Goal: Find specific page/section: Find specific page/section

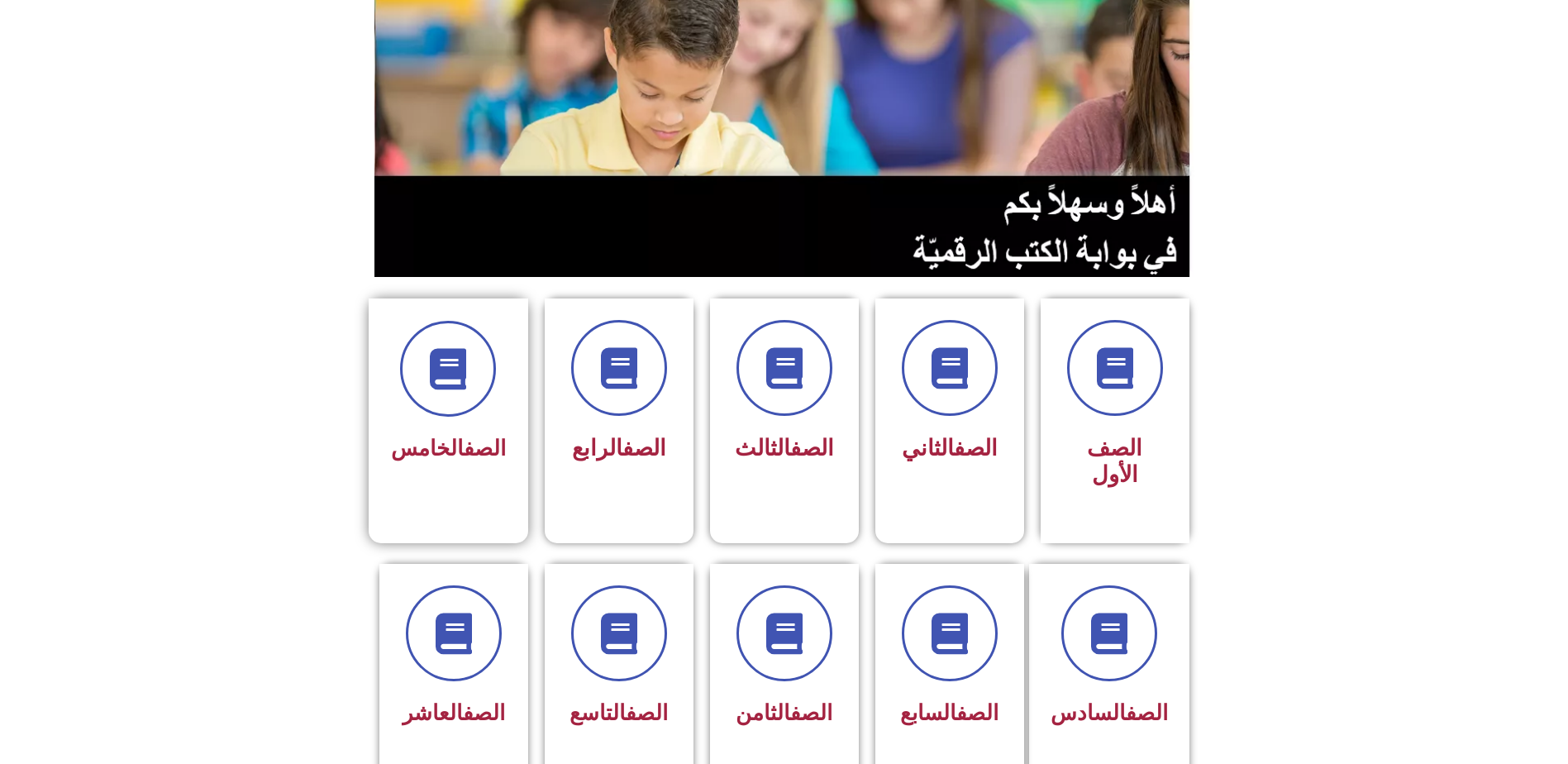
scroll to position [248, 0]
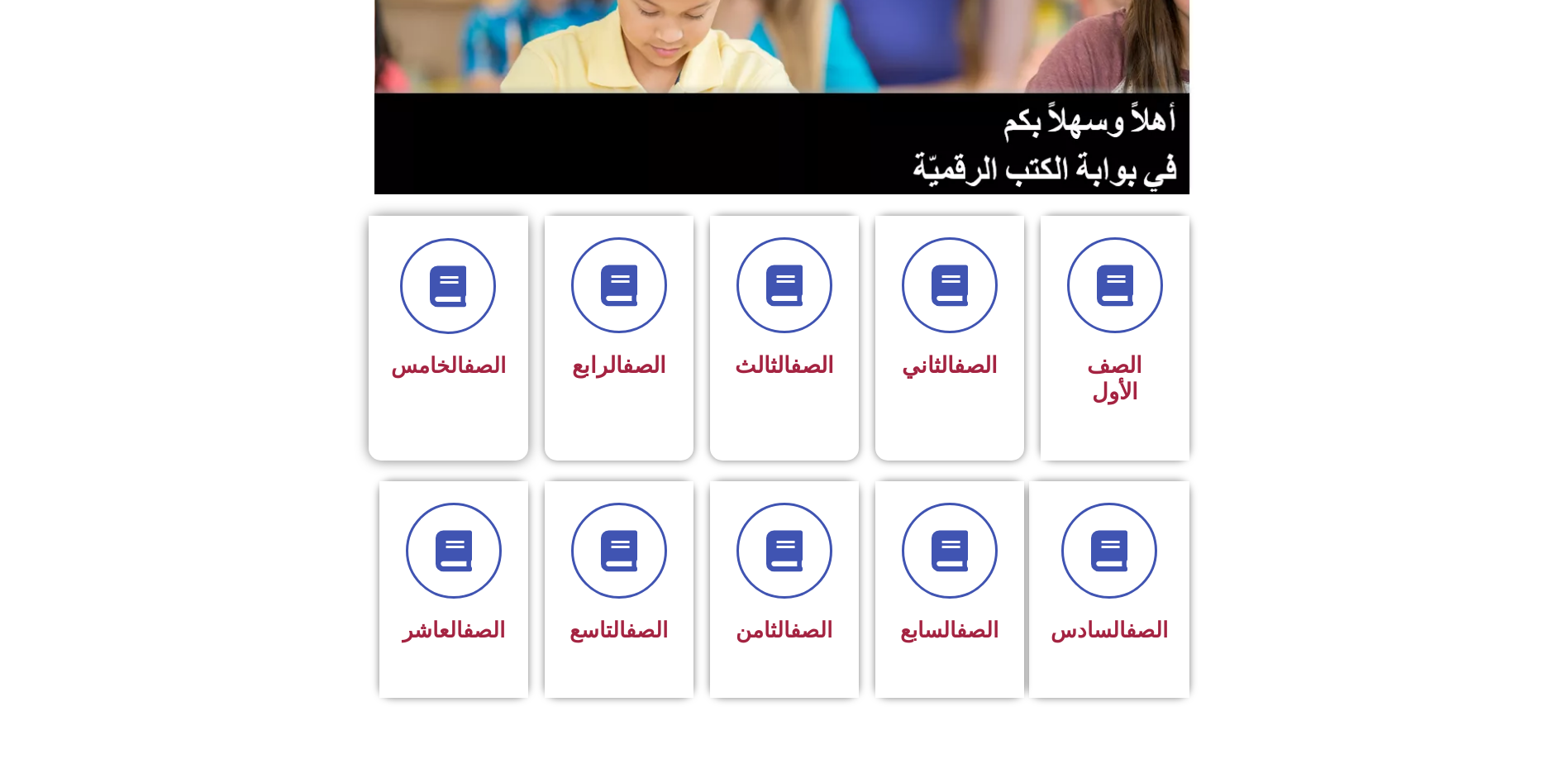
click at [472, 353] on link "الصف" at bounding box center [485, 365] width 42 height 25
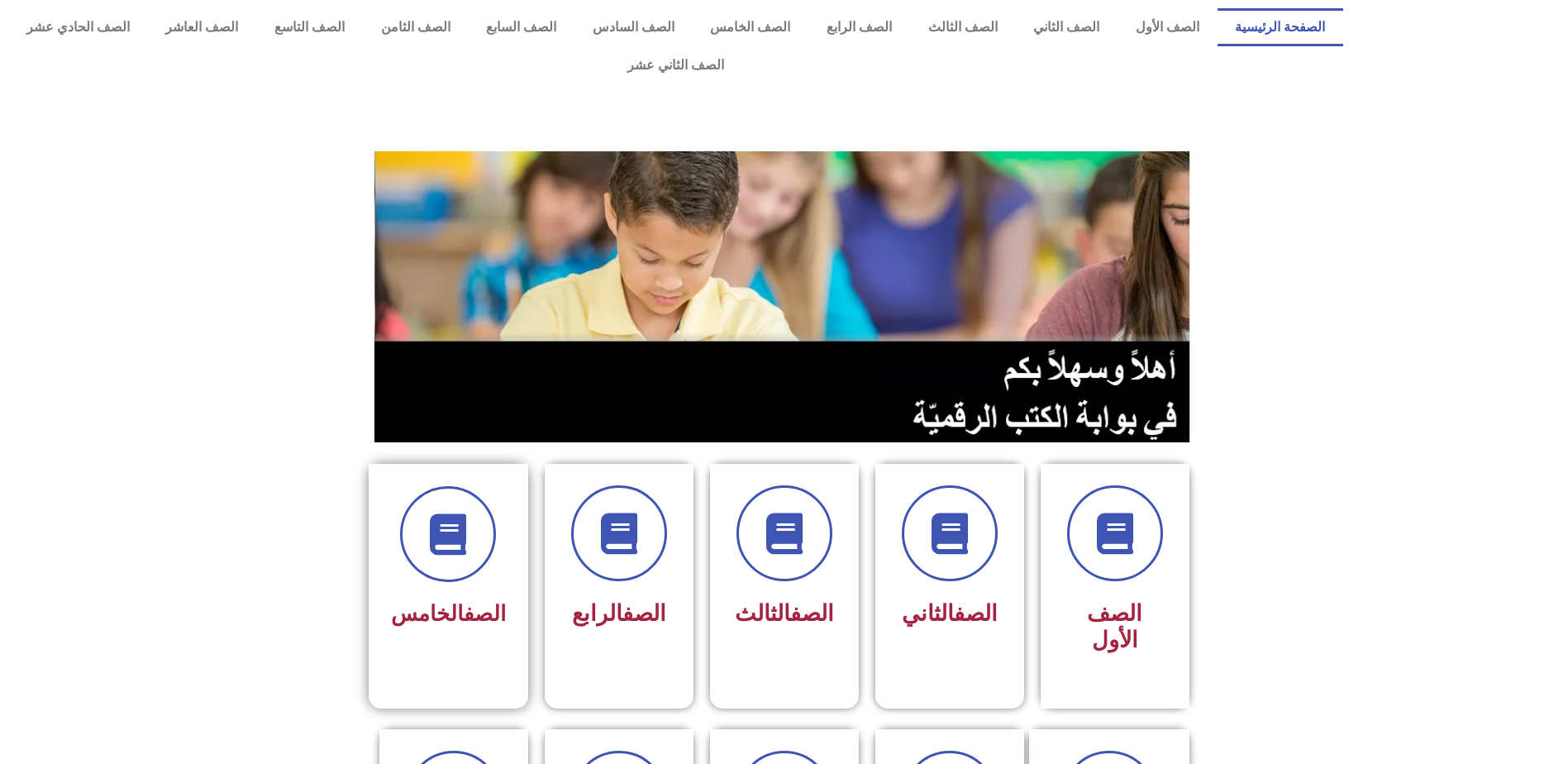
click at [440, 595] on div "الصف الخامس" at bounding box center [448, 615] width 115 height 41
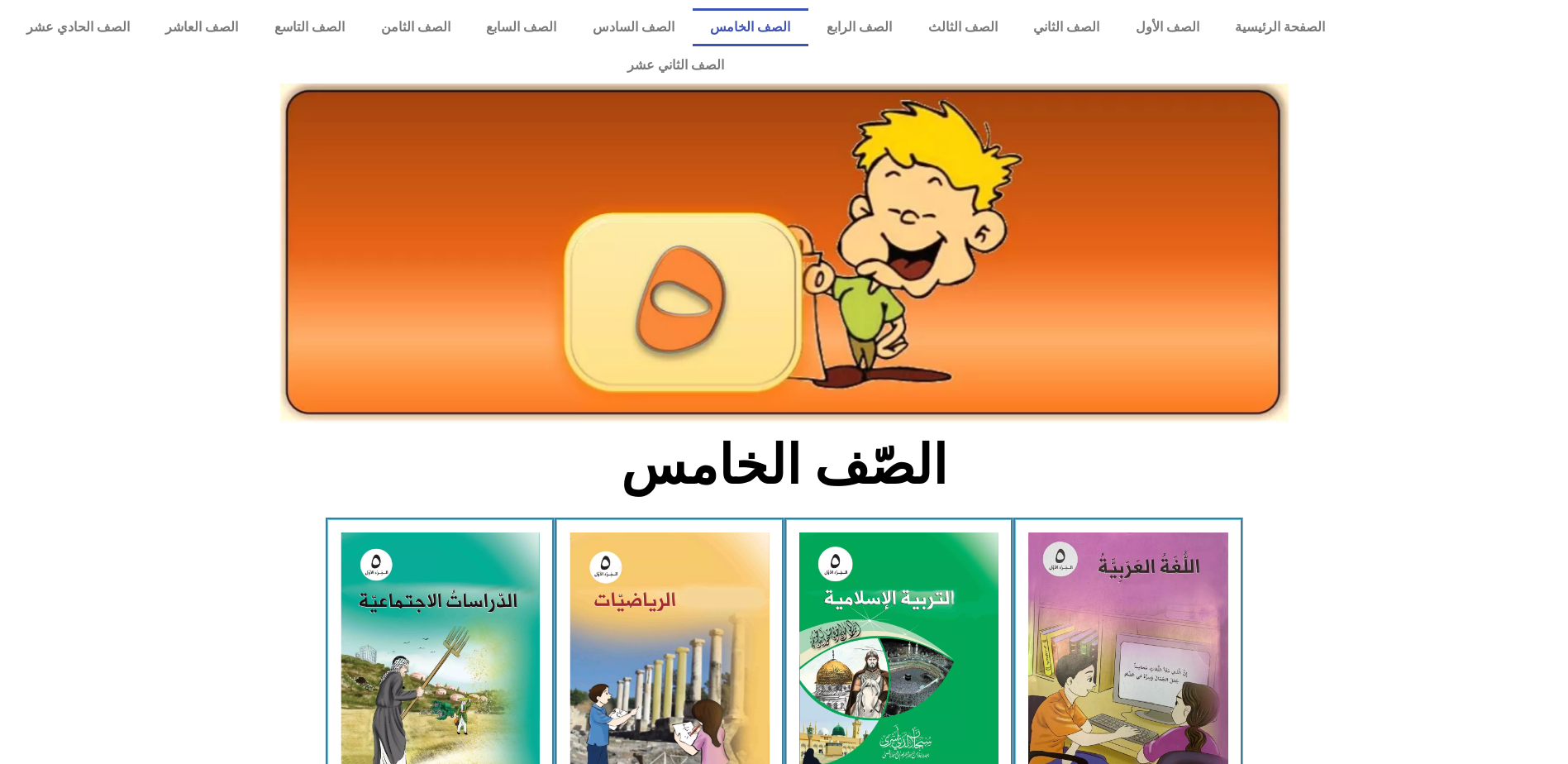
click at [440, 559] on img at bounding box center [440, 656] width 200 height 246
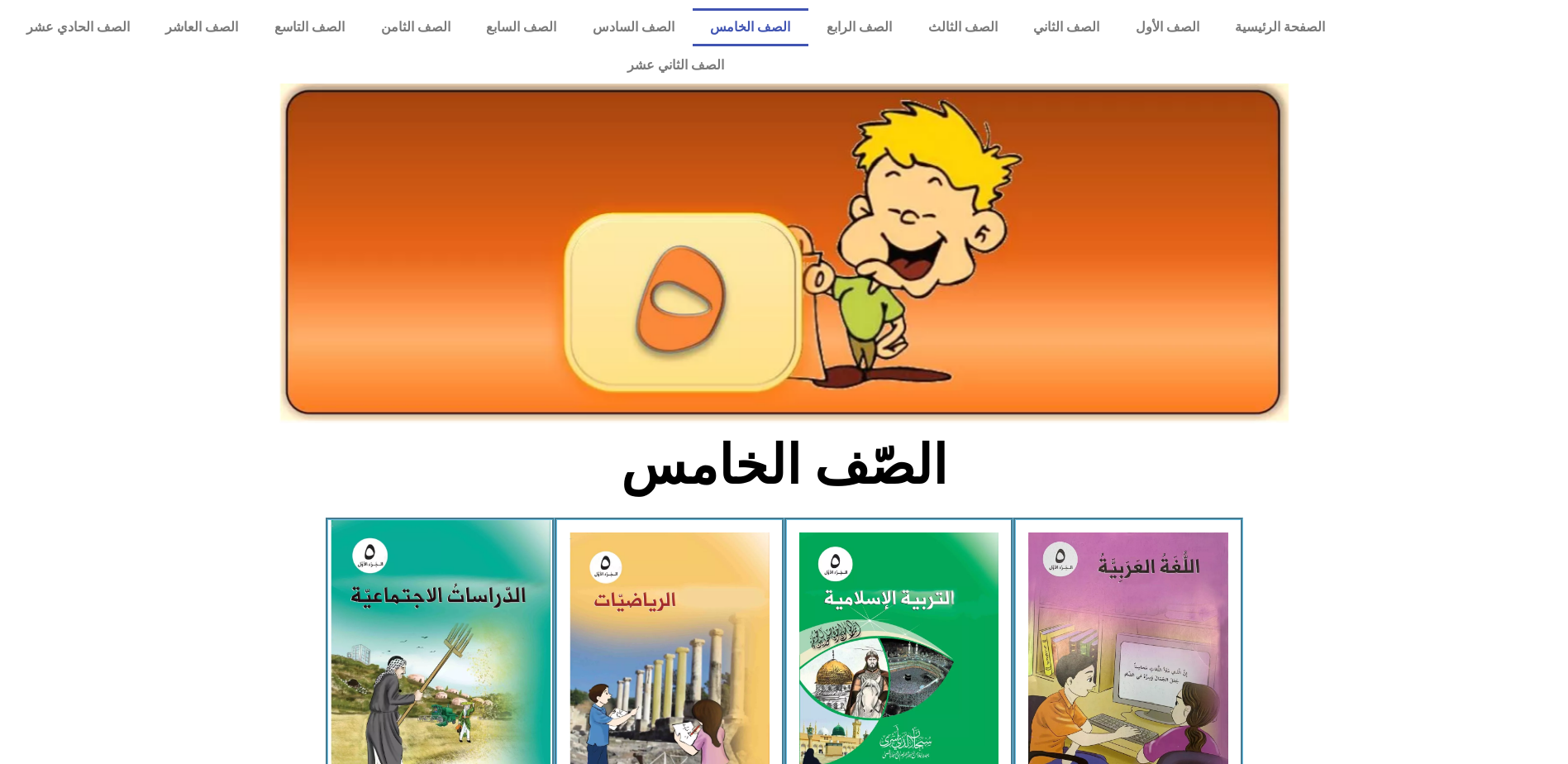
drag, startPoint x: 0, startPoint y: 0, endPoint x: 441, endPoint y: 559, distance: 712.0
click at [441, 559] on img at bounding box center [439, 656] width 220 height 271
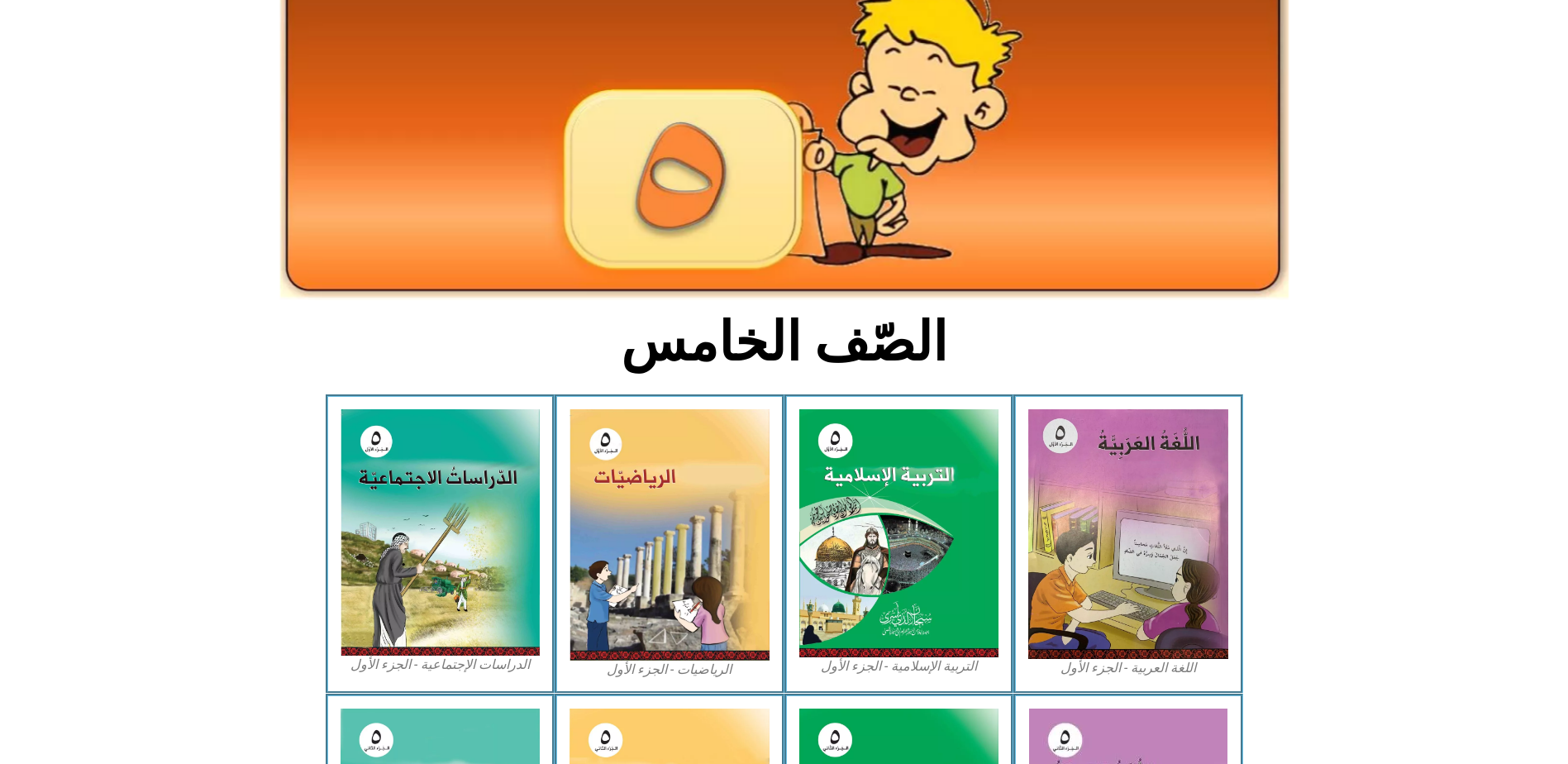
scroll to position [125, 0]
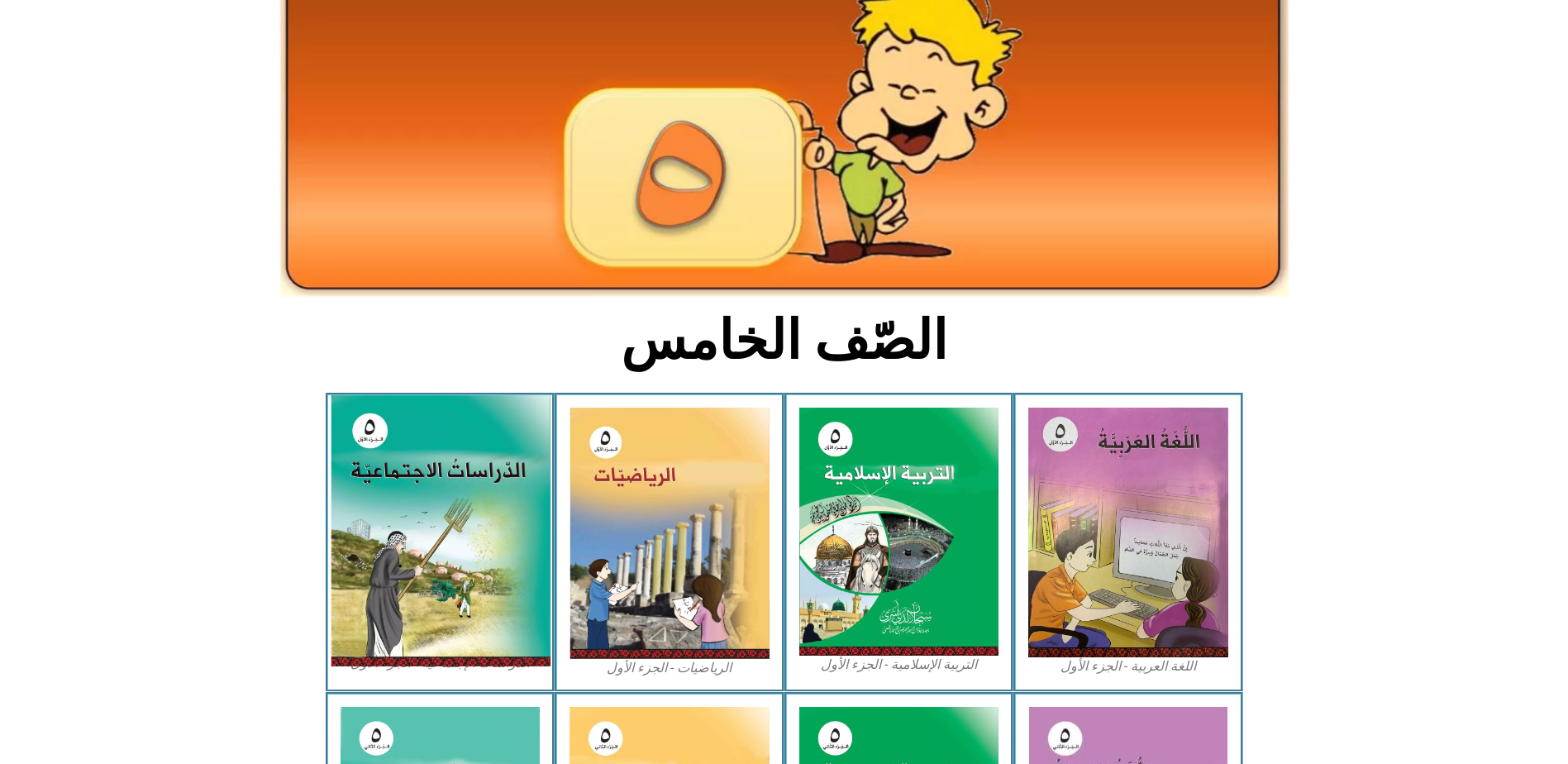
click at [458, 442] on img at bounding box center [439, 530] width 220 height 271
click at [463, 444] on img at bounding box center [439, 530] width 220 height 271
click at [464, 452] on img at bounding box center [439, 530] width 220 height 271
click at [483, 509] on img at bounding box center [439, 530] width 220 height 271
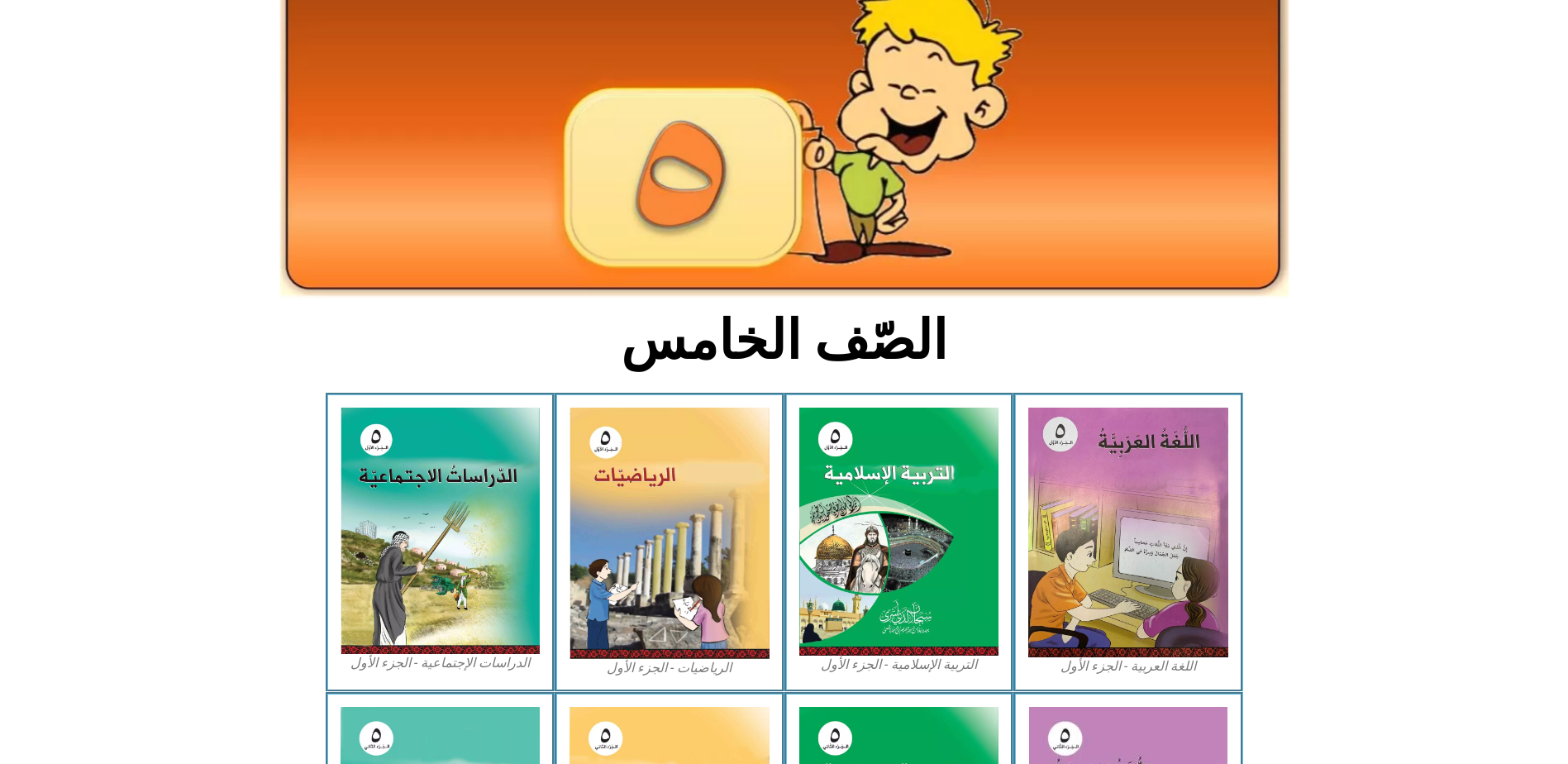
click at [488, 655] on figcaption "الدراسات الإجتماعية - الجزء الأول​" at bounding box center [440, 663] width 200 height 18
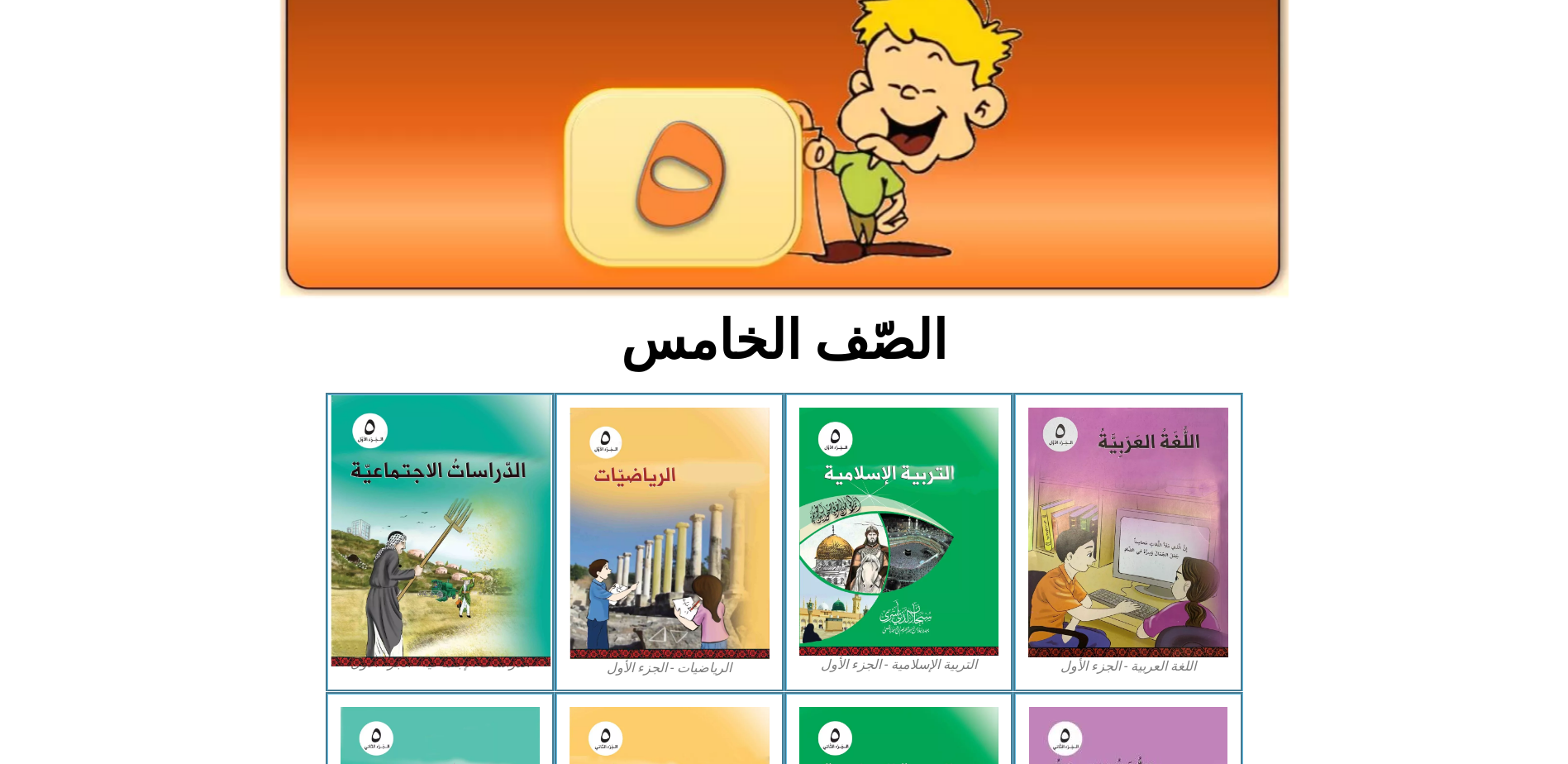
click at [477, 615] on img at bounding box center [439, 530] width 220 height 271
click at [476, 612] on img at bounding box center [439, 530] width 220 height 271
click at [473, 578] on img at bounding box center [439, 530] width 220 height 271
click at [464, 572] on img at bounding box center [439, 530] width 220 height 271
click at [465, 574] on img at bounding box center [439, 530] width 220 height 271
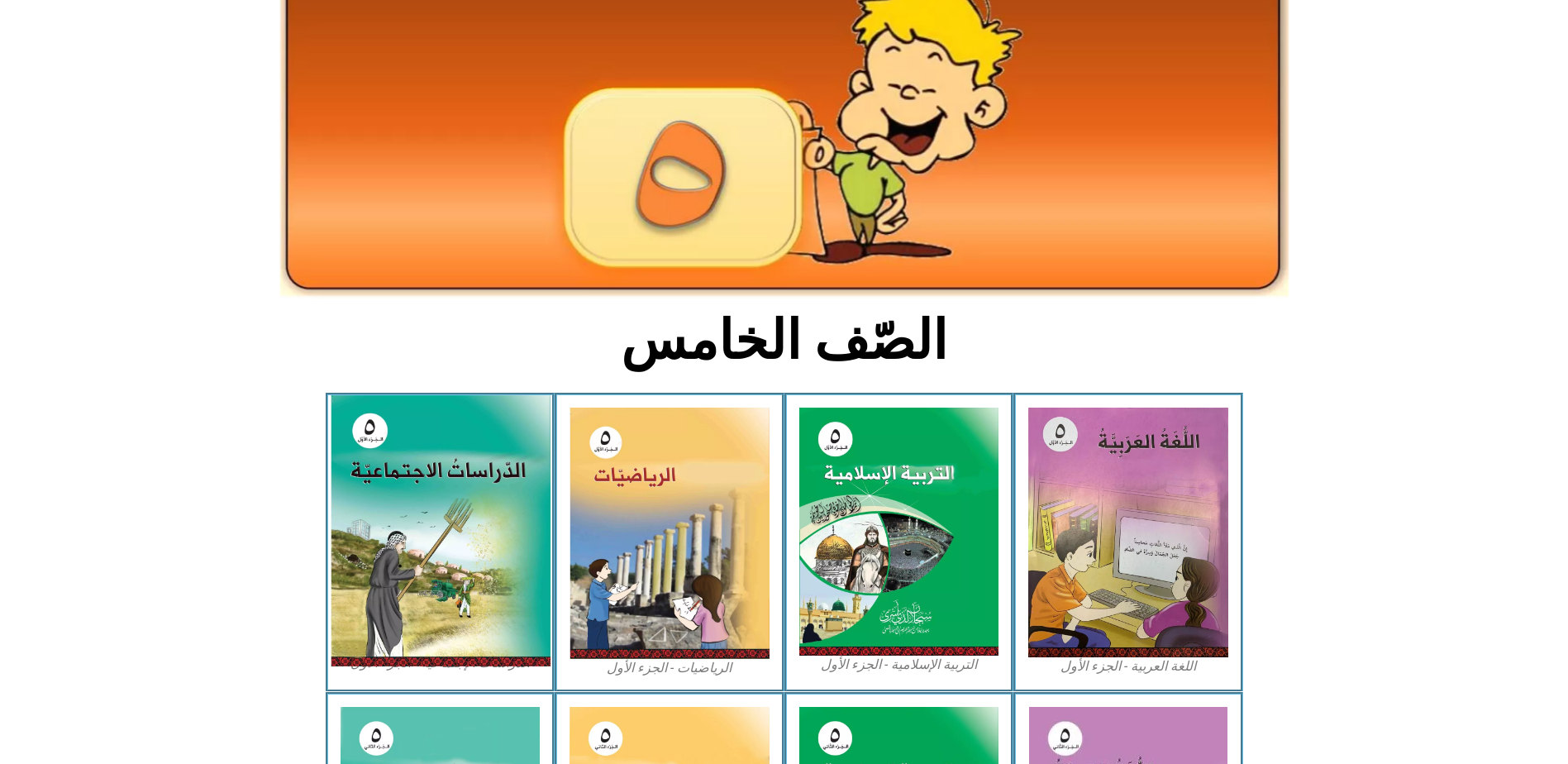
click at [465, 574] on img at bounding box center [439, 530] width 220 height 271
click at [481, 444] on img at bounding box center [439, 530] width 220 height 271
click at [491, 480] on img at bounding box center [439, 530] width 220 height 271
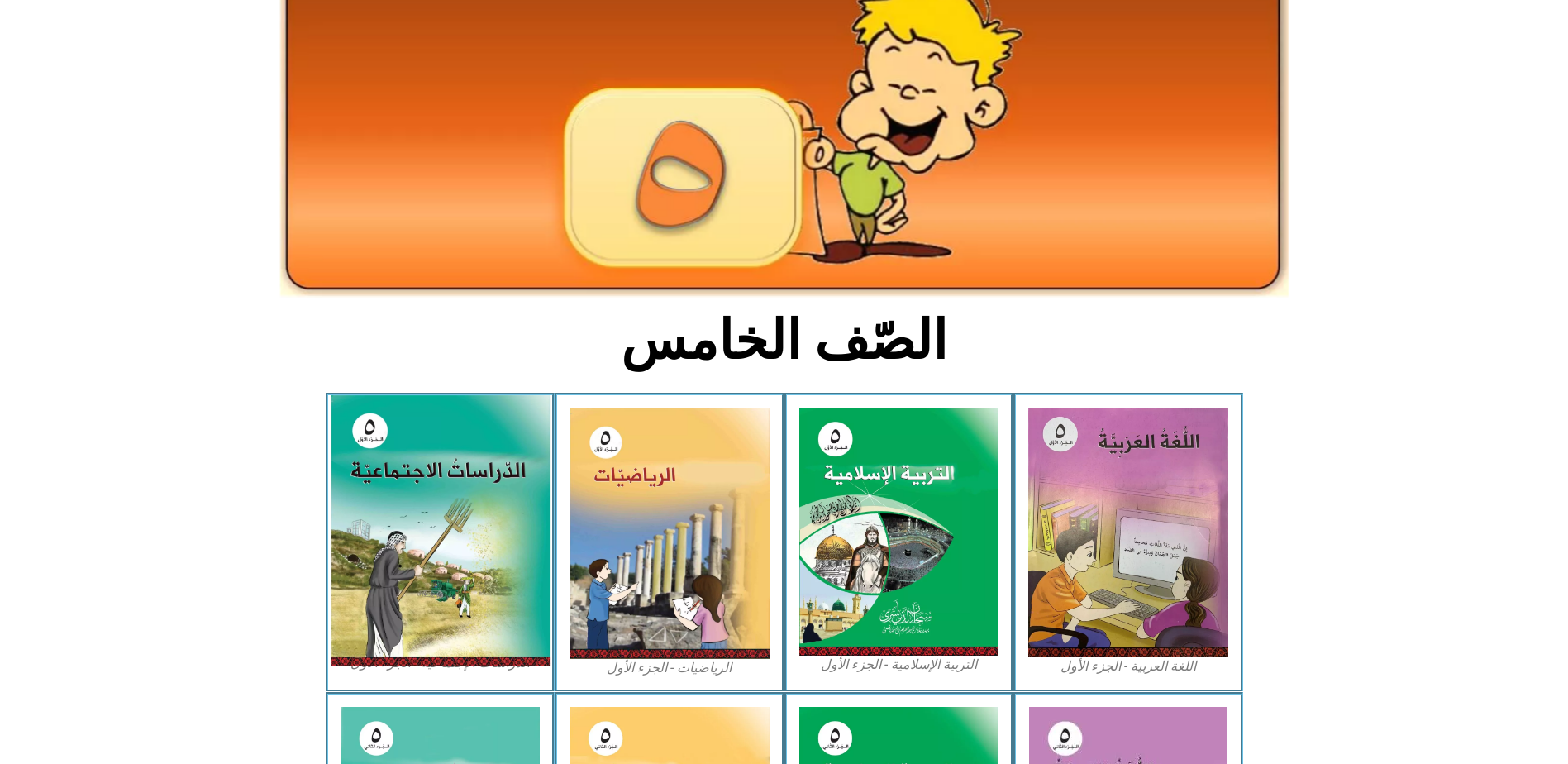
click at [488, 480] on img at bounding box center [439, 530] width 220 height 271
click at [452, 484] on img at bounding box center [439, 530] width 220 height 271
click at [450, 495] on img at bounding box center [439, 530] width 220 height 271
click at [453, 496] on img at bounding box center [439, 530] width 220 height 271
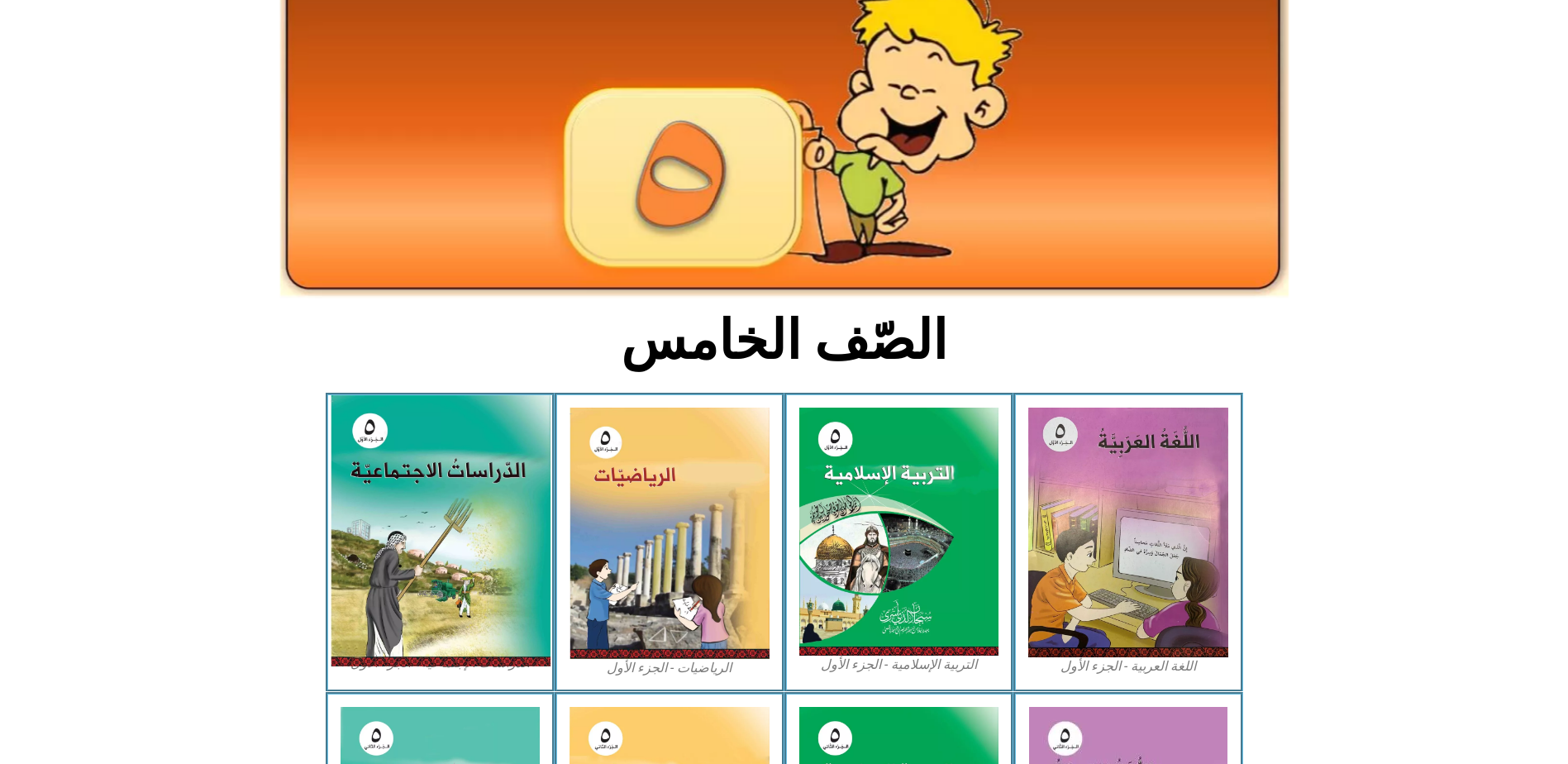
click at [452, 497] on img at bounding box center [439, 530] width 220 height 271
click at [521, 492] on img at bounding box center [439, 530] width 220 height 271
